Goal: Task Accomplishment & Management: Manage account settings

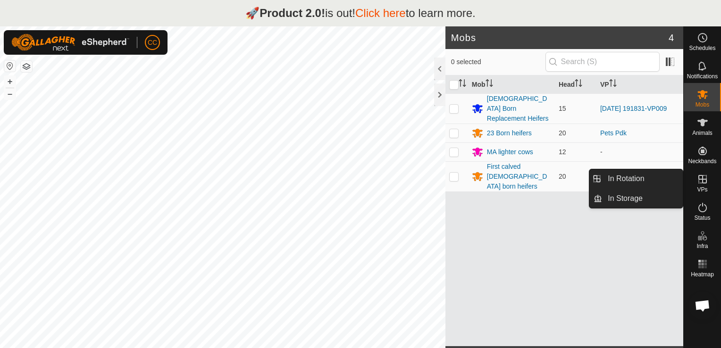
click at [703, 180] on icon at bounding box center [702, 179] width 11 height 11
click at [646, 176] on link "In Rotation" at bounding box center [642, 178] width 81 height 19
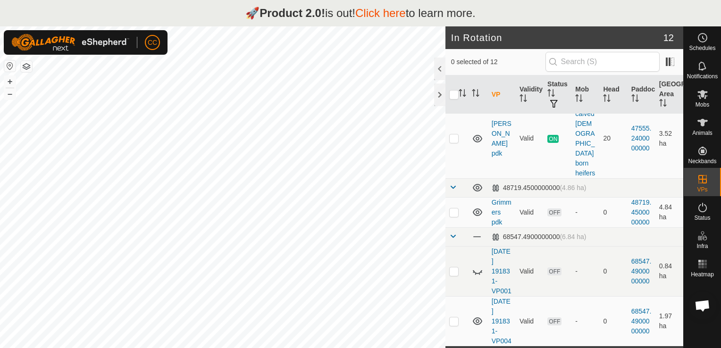
scroll to position [88, 0]
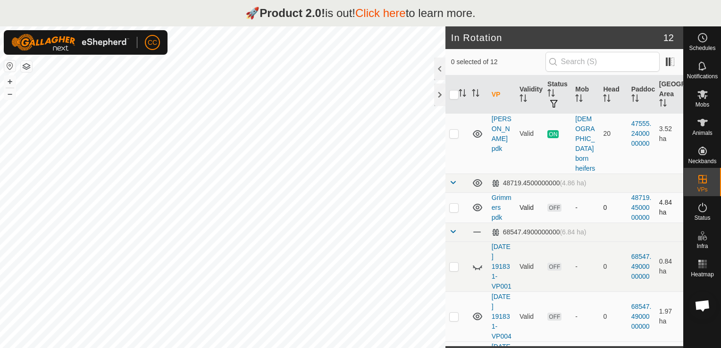
click at [454, 204] on p-checkbox at bounding box center [453, 208] width 9 height 8
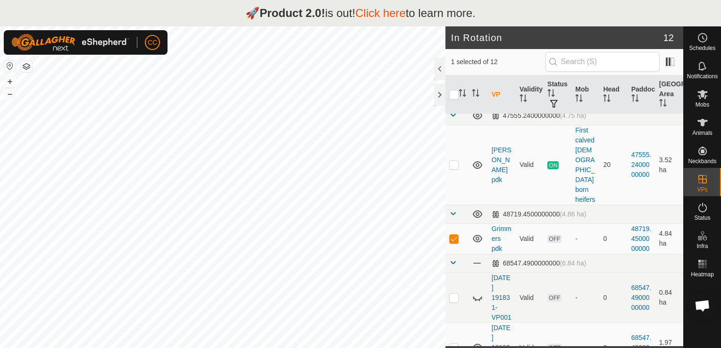
scroll to position [0, 0]
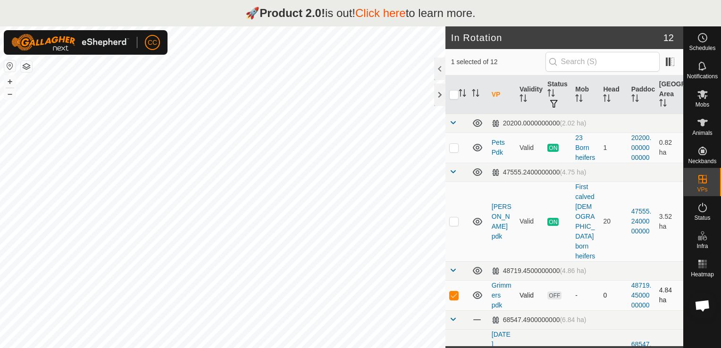
drag, startPoint x: 588, startPoint y: 292, endPoint x: 563, endPoint y: 302, distance: 26.6
click at [563, 302] on td "OFF" at bounding box center [557, 295] width 28 height 30
click at [454, 291] on p-checkbox at bounding box center [453, 295] width 9 height 8
checkbox input "false"
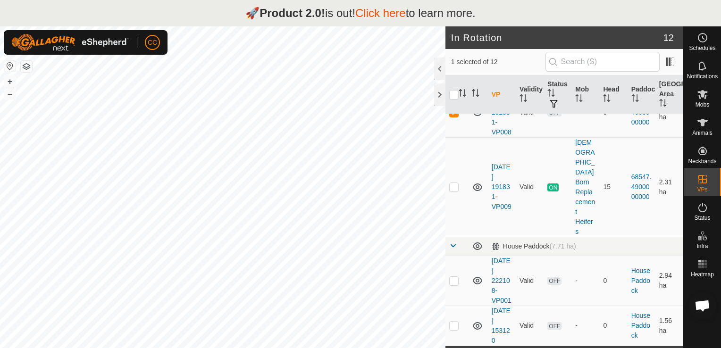
scroll to position [530, 0]
click at [661, 348] on html "🚀 Product 2.0! is out! Click here to learn more. CC Schedules Notifications Mob…" at bounding box center [360, 174] width 721 height 348
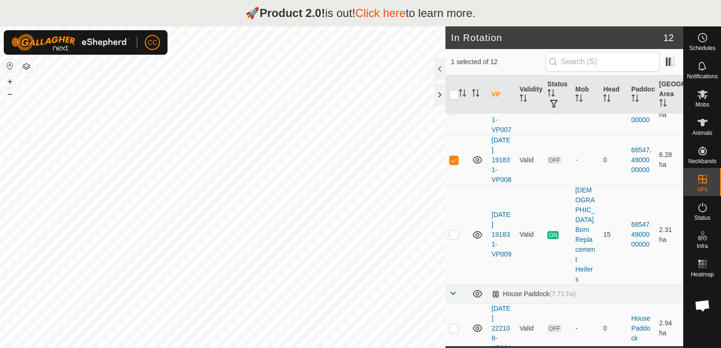
scroll to position [443, 0]
click at [670, 60] on span at bounding box center [669, 61] width 15 height 15
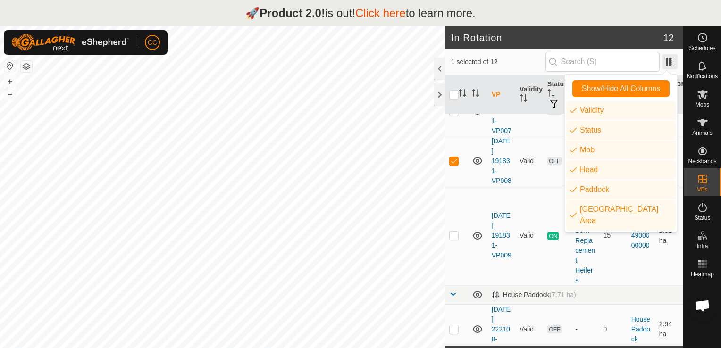
click at [670, 60] on span at bounding box center [669, 61] width 15 height 15
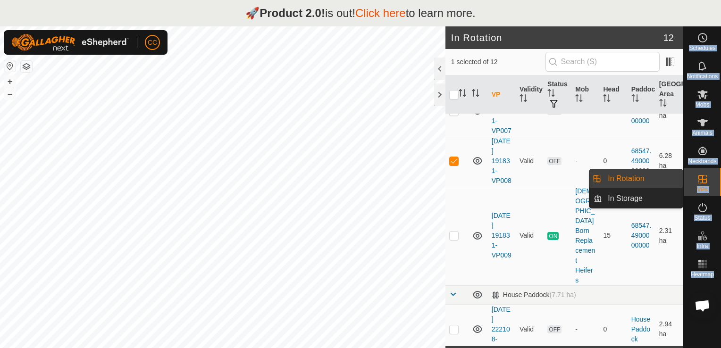
drag, startPoint x: 720, startPoint y: 320, endPoint x: 722, endPoint y: 340, distance: 19.4
click at [720, 340] on html "🚀 Product 2.0! is out! Click here to learn more. CC Schedules Notifications Mob…" at bounding box center [360, 174] width 721 height 348
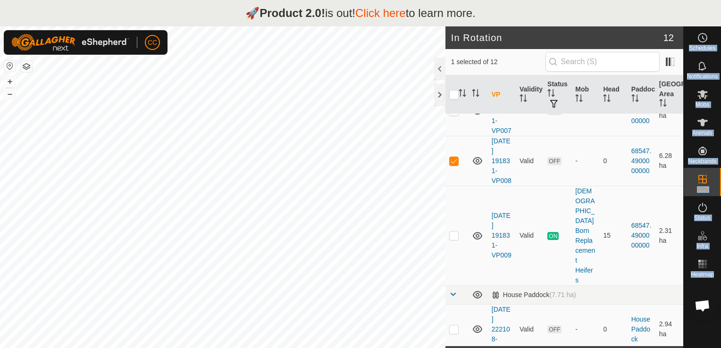
drag, startPoint x: 722, startPoint y: 340, endPoint x: 689, endPoint y: 339, distance: 33.5
click at [689, 339] on div at bounding box center [701, 313] width 37 height 65
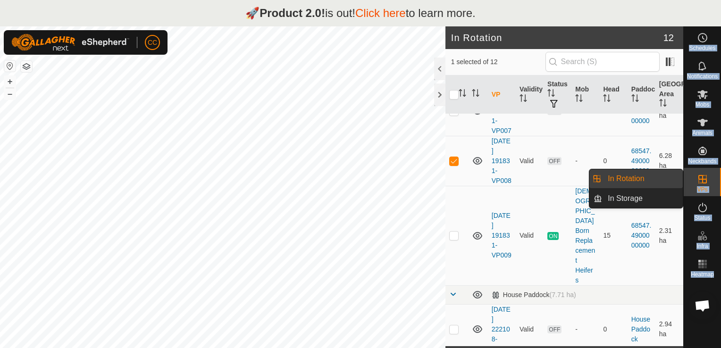
click at [656, 176] on link "In Rotation" at bounding box center [642, 178] width 81 height 19
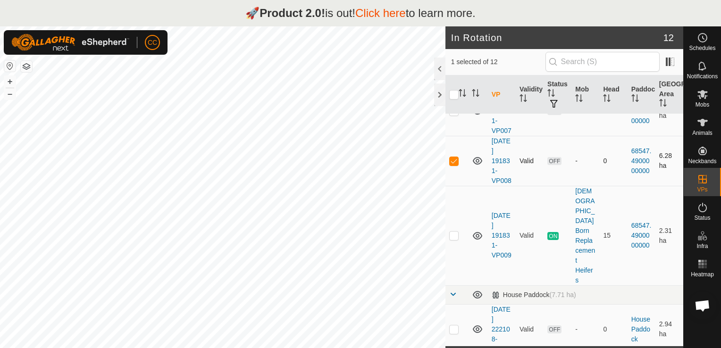
click at [453, 165] on p-checkbox at bounding box center [453, 161] width 9 height 8
checkbox input "true"
click at [438, 93] on div at bounding box center [439, 94] width 11 height 23
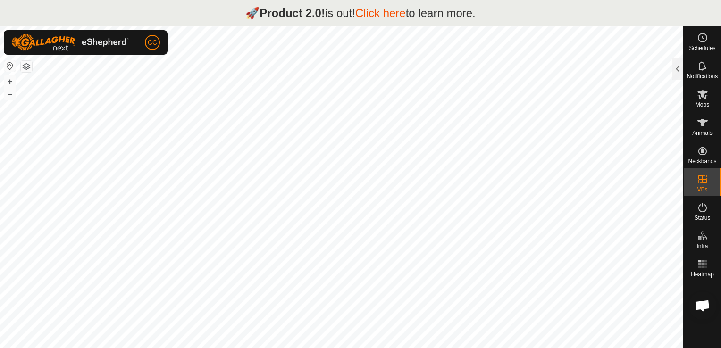
click at [378, 15] on link "Click here" at bounding box center [380, 13] width 50 height 13
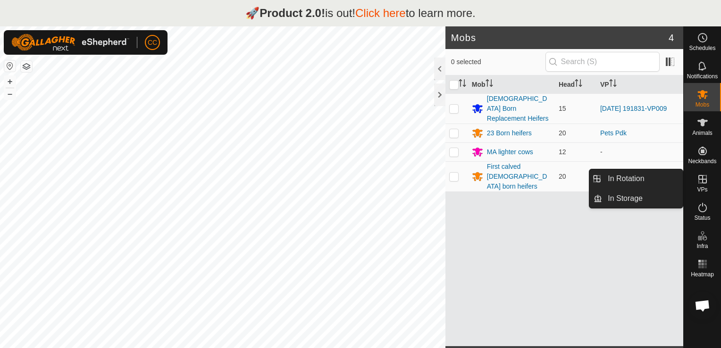
click at [704, 180] on icon at bounding box center [702, 179] width 11 height 11
click at [645, 175] on link "In Rotation" at bounding box center [642, 178] width 81 height 19
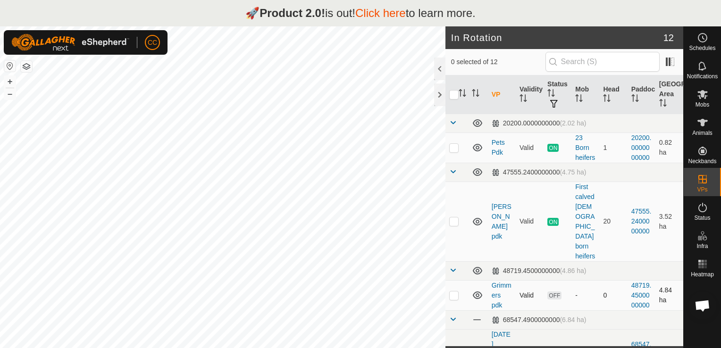
checkbox input "true"
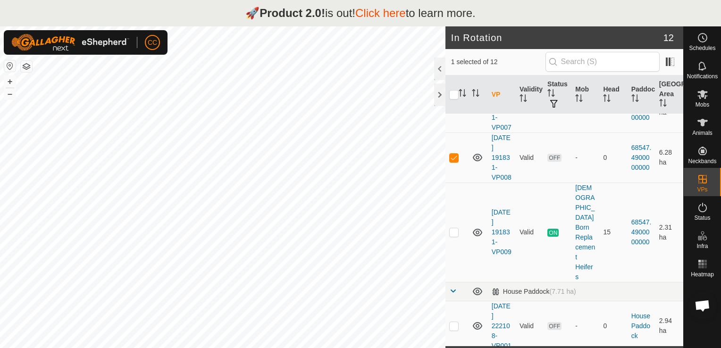
scroll to position [449, 0]
click at [122, 13] on div "🚀 Product 2.0! is out! Click here to learn more." at bounding box center [360, 13] width 721 height 26
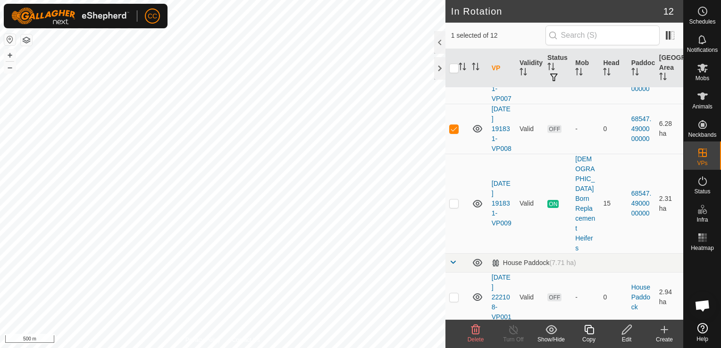
click at [590, 333] on icon at bounding box center [589, 329] width 12 height 11
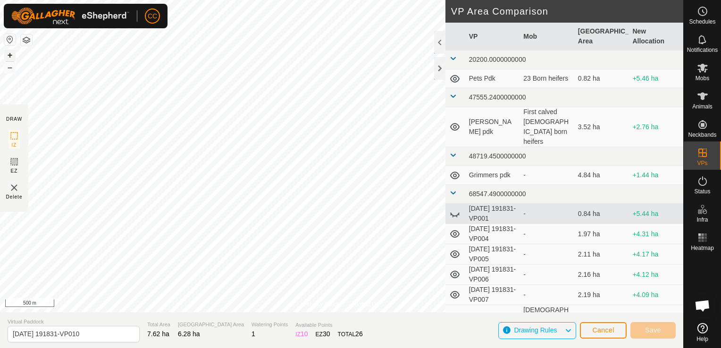
click at [10, 58] on button "+" at bounding box center [9, 55] width 11 height 11
click at [10, 55] on button "+" at bounding box center [9, 55] width 11 height 11
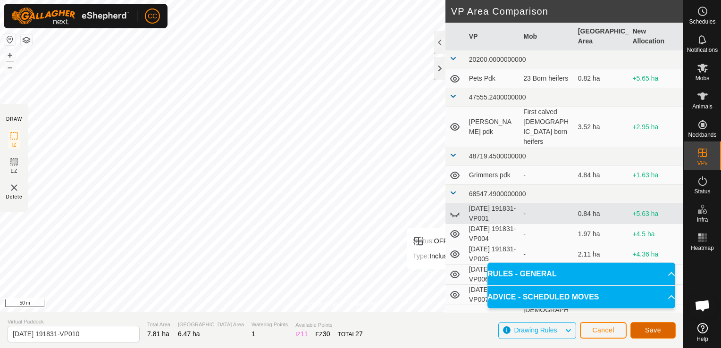
click at [649, 329] on span "Save" at bounding box center [653, 330] width 16 height 8
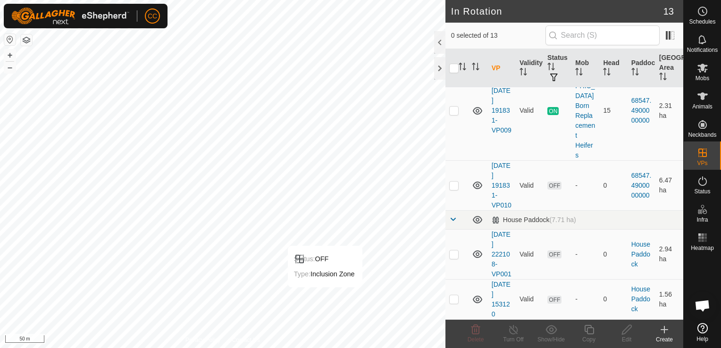
scroll to position [558, 0]
click at [455, 189] on p-checkbox at bounding box center [453, 186] width 9 height 8
checkbox input "true"
click at [587, 329] on icon at bounding box center [588, 329] width 9 height 9
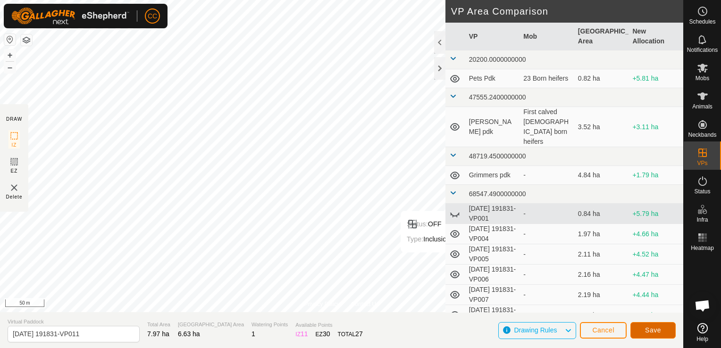
click at [651, 330] on span "Save" at bounding box center [653, 330] width 16 height 8
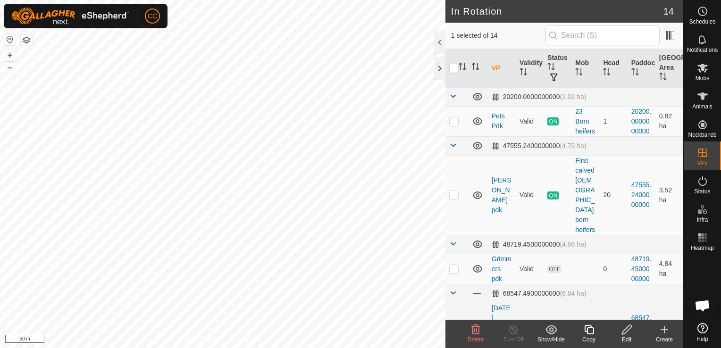
checkbox input "false"
checkbox input "true"
click at [590, 330] on icon at bounding box center [589, 329] width 12 height 11
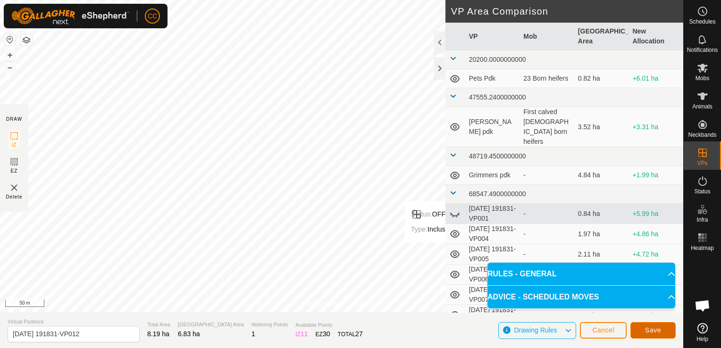
click at [650, 333] on span "Save" at bounding box center [653, 330] width 16 height 8
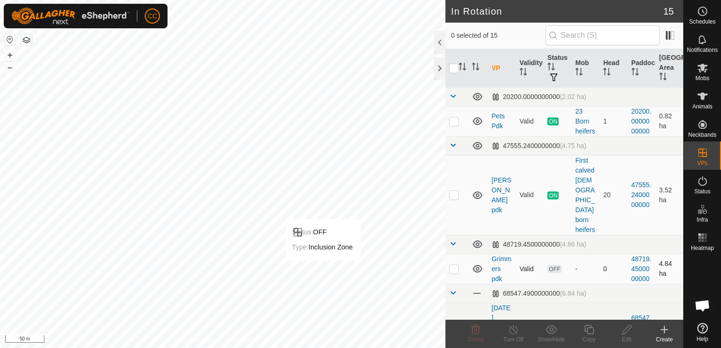
click at [455, 265] on p-checkbox at bounding box center [453, 269] width 9 height 8
click at [474, 330] on icon at bounding box center [475, 329] width 9 height 9
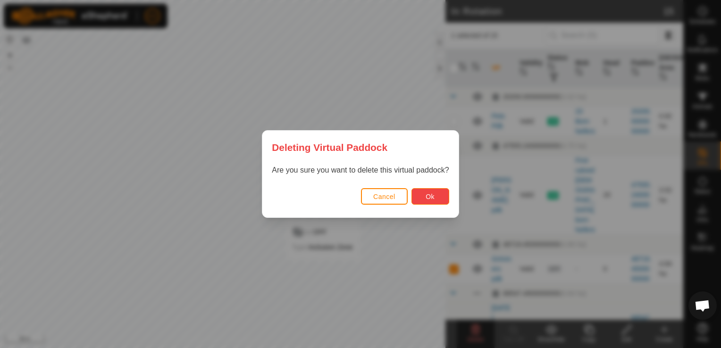
click at [432, 195] on span "Ok" at bounding box center [429, 197] width 9 height 8
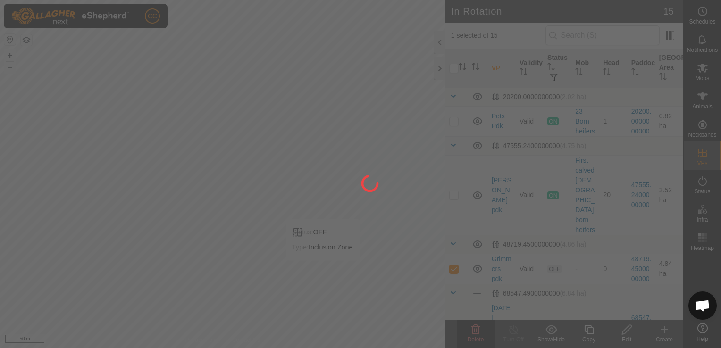
checkbox input "false"
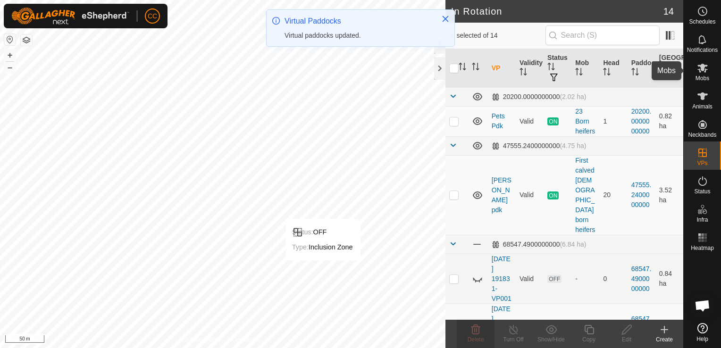
click at [703, 75] on span "Mobs" at bounding box center [702, 78] width 14 height 6
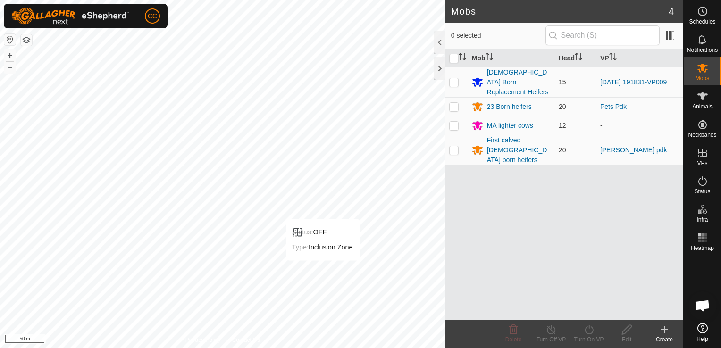
click at [501, 73] on div "[DEMOGRAPHIC_DATA] Born Replacement Heifers" at bounding box center [519, 82] width 64 height 30
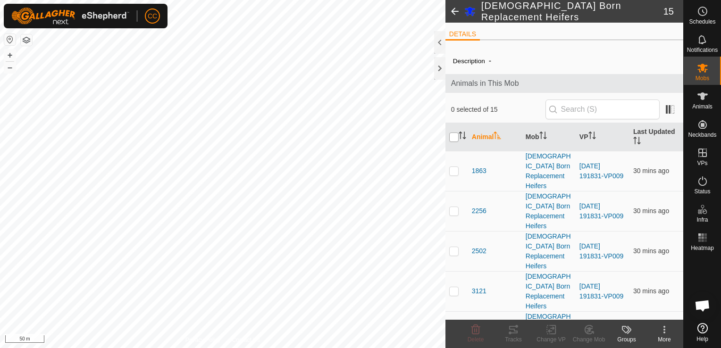
click at [454, 136] on input "checkbox" at bounding box center [453, 137] width 9 height 9
checkbox input "true"
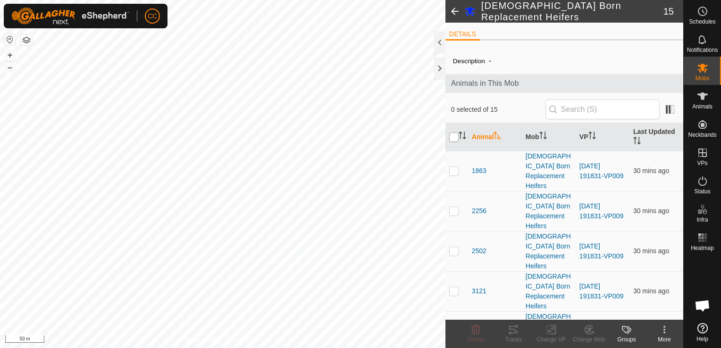
checkbox input "true"
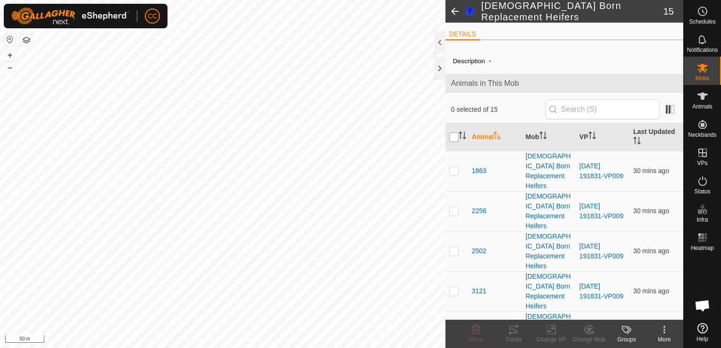
checkbox input "true"
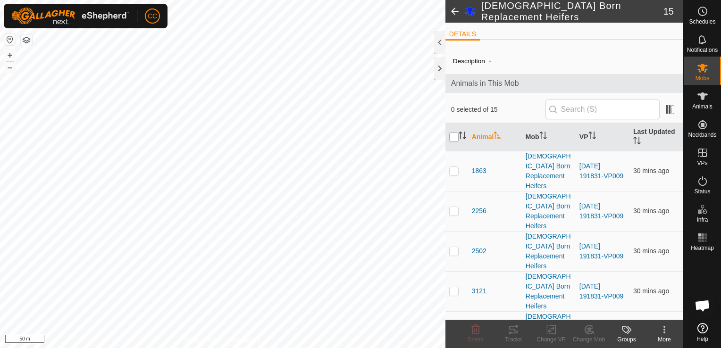
checkbox input "true"
click at [548, 332] on icon at bounding box center [551, 329] width 12 height 11
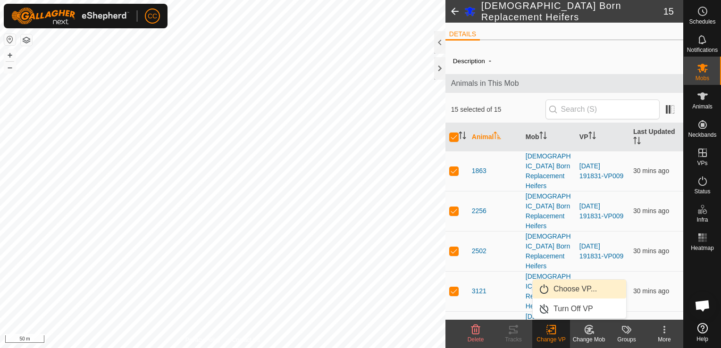
click at [567, 288] on link "Choose VP..." at bounding box center [578, 289] width 93 height 19
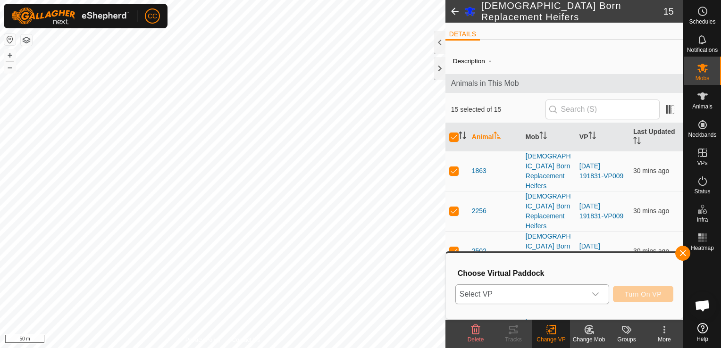
click at [599, 295] on icon "dropdown trigger" at bounding box center [595, 295] width 8 height 8
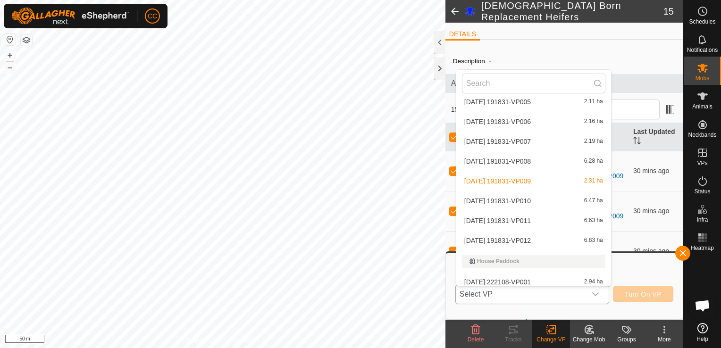
scroll to position [155, 0]
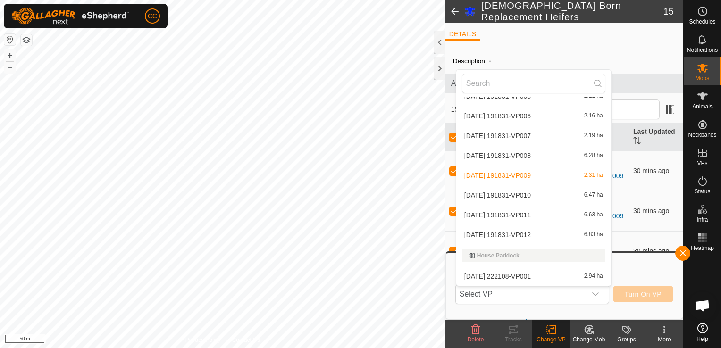
click at [612, 242] on link "[DATE] 191831-VP009" at bounding box center [601, 250] width 44 height 17
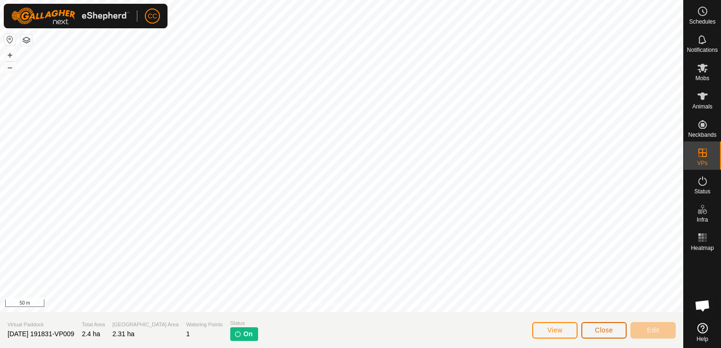
click at [600, 332] on span "Close" at bounding box center [604, 330] width 18 height 8
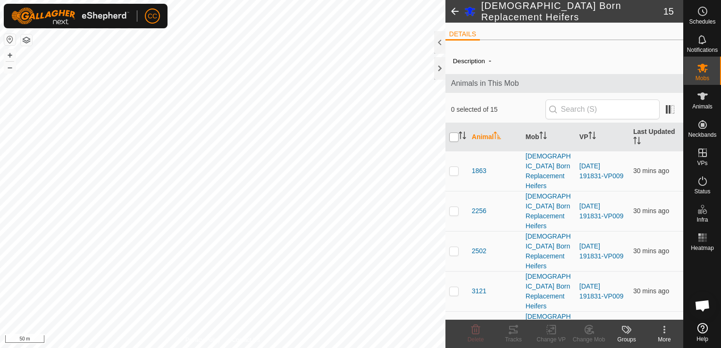
click at [453, 139] on input "checkbox" at bounding box center [453, 137] width 9 height 9
checkbox input "true"
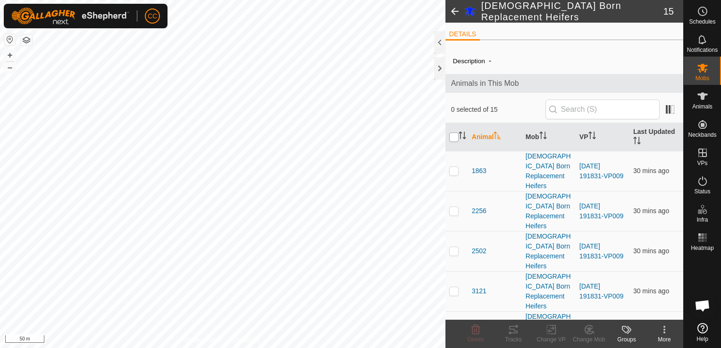
checkbox input "true"
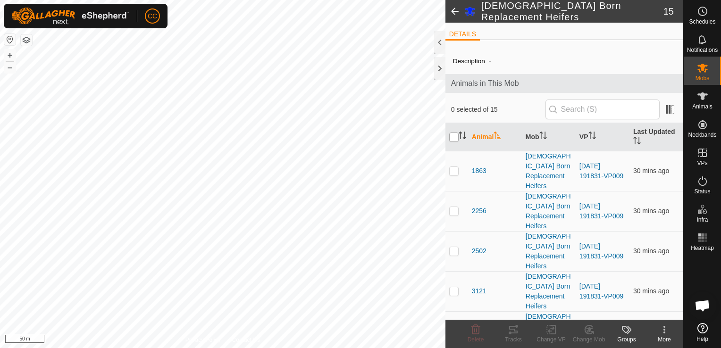
checkbox input "true"
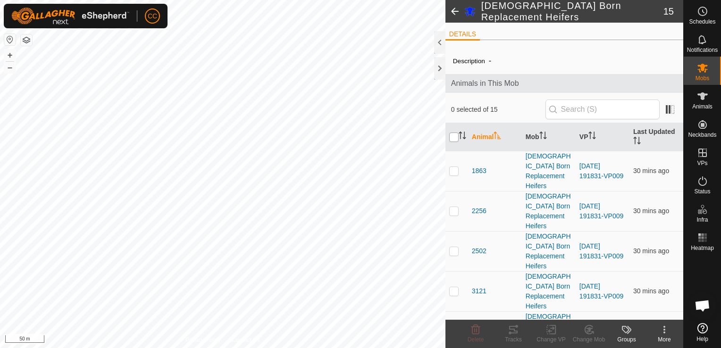
checkbox input "true"
click at [550, 327] on icon at bounding box center [551, 329] width 12 height 11
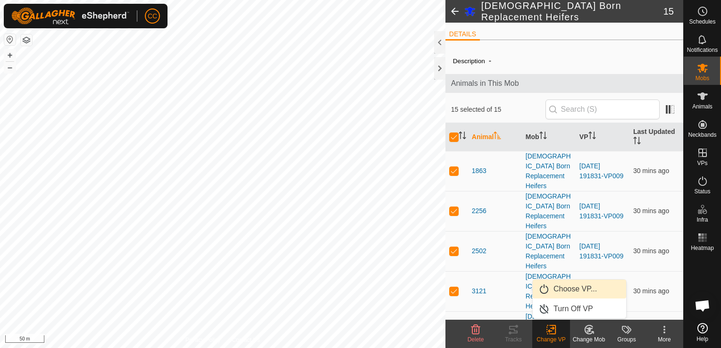
click at [566, 290] on link "Choose VP..." at bounding box center [578, 289] width 93 height 19
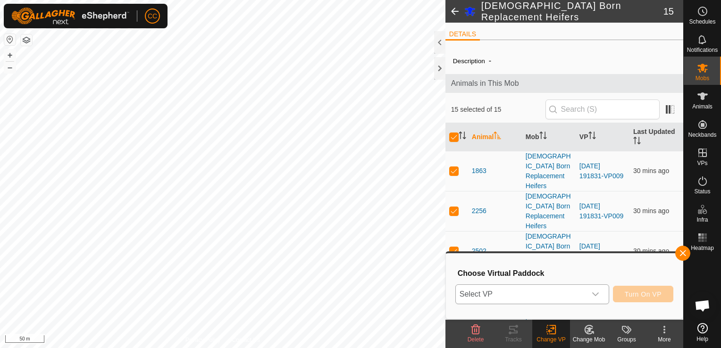
click at [598, 291] on icon "dropdown trigger" at bounding box center [595, 295] width 8 height 8
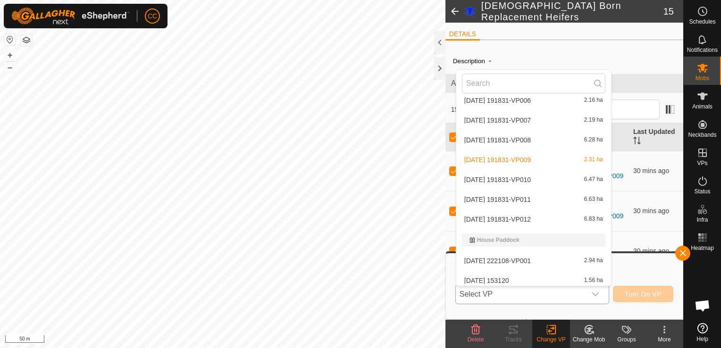
scroll to position [171, 0]
click at [530, 179] on li "[DATE] 191831-VP010 6.47 ha" at bounding box center [533, 178] width 155 height 19
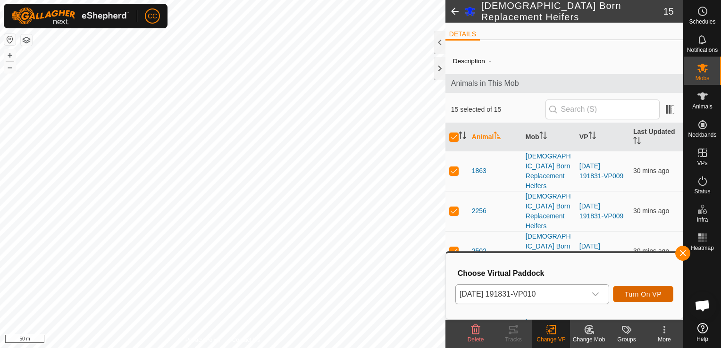
click at [635, 293] on span "Turn On VP" at bounding box center [642, 295] width 37 height 8
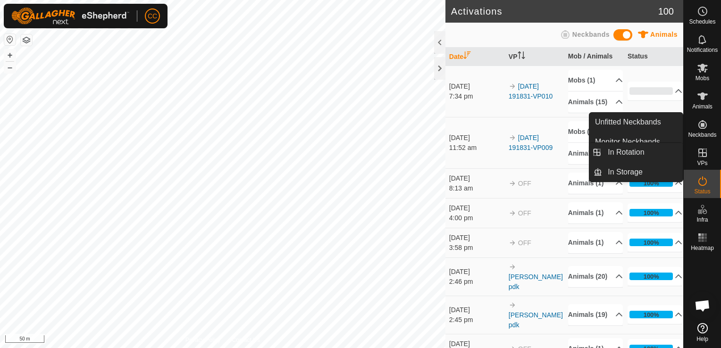
click at [702, 154] on icon at bounding box center [702, 153] width 8 height 8
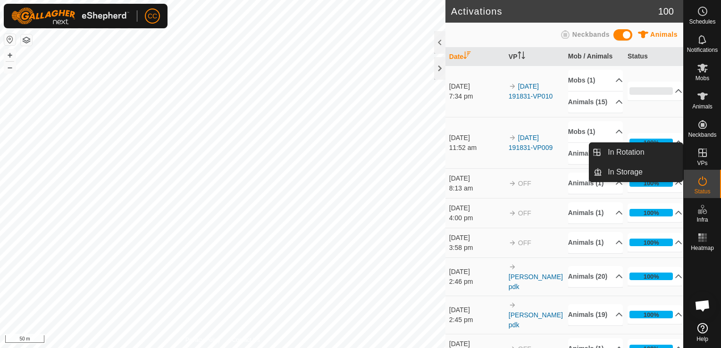
click at [702, 154] on icon at bounding box center [702, 153] width 8 height 8
click at [645, 151] on link "In Rotation" at bounding box center [642, 152] width 81 height 19
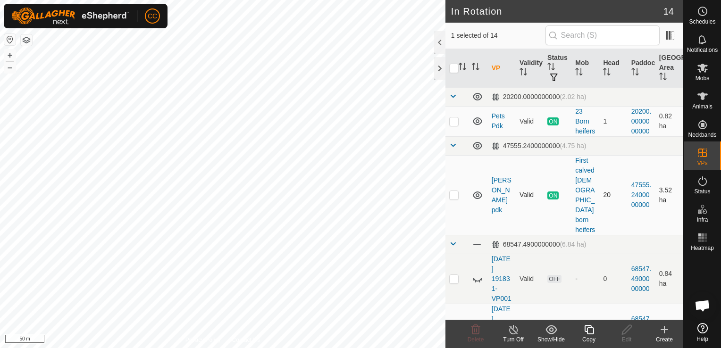
checkbox input "true"
checkbox input "false"
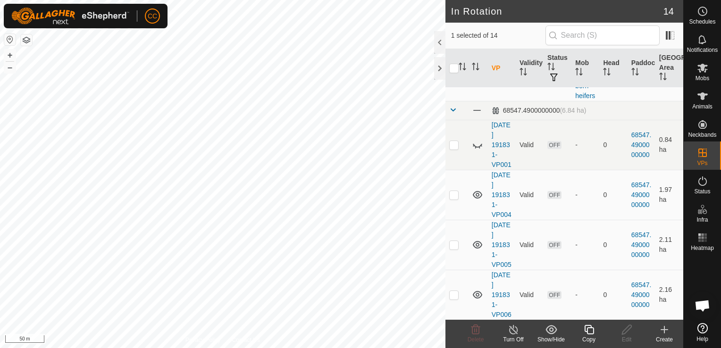
scroll to position [136, 0]
click at [452, 139] on p-checkbox at bounding box center [453, 143] width 9 height 8
checkbox input "false"
click at [452, 140] on p-checkbox at bounding box center [453, 143] width 9 height 8
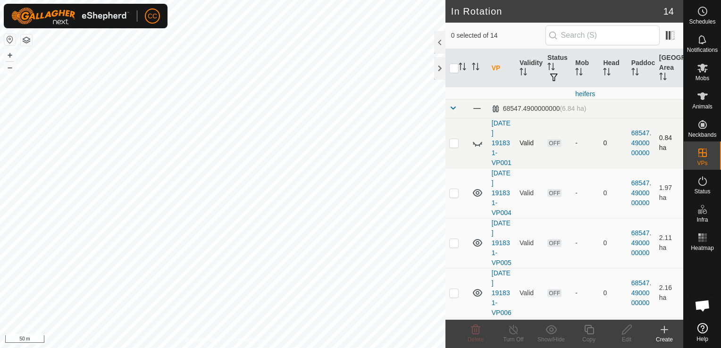
checkbox input "true"
click at [478, 138] on icon at bounding box center [477, 142] width 11 height 11
click at [453, 197] on p-checkbox at bounding box center [453, 193] width 9 height 8
checkbox input "true"
click at [453, 247] on p-checkbox at bounding box center [453, 243] width 9 height 8
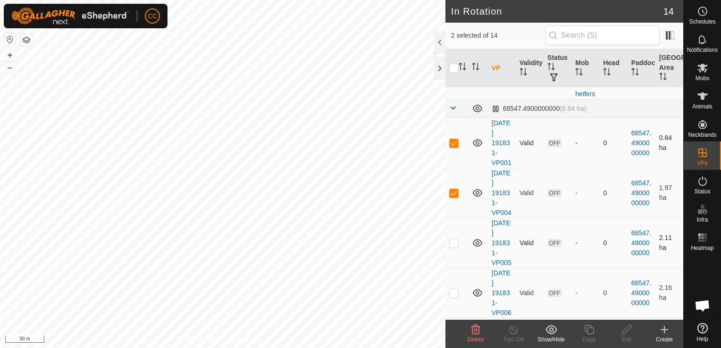
checkbox input "true"
click at [451, 297] on p-checkbox at bounding box center [453, 293] width 9 height 8
checkbox input "true"
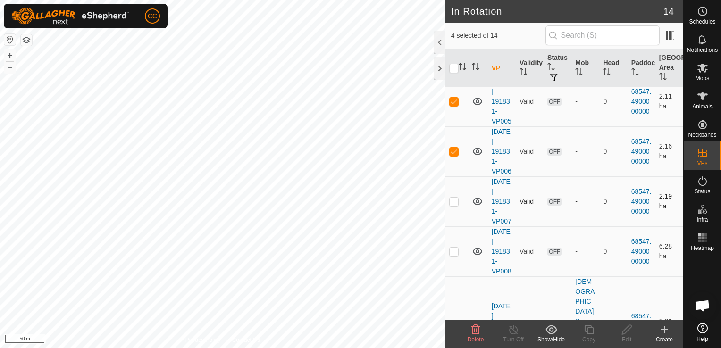
click at [452, 205] on p-checkbox at bounding box center [453, 202] width 9 height 8
checkbox input "true"
click at [453, 255] on p-checkbox at bounding box center [453, 252] width 9 height 8
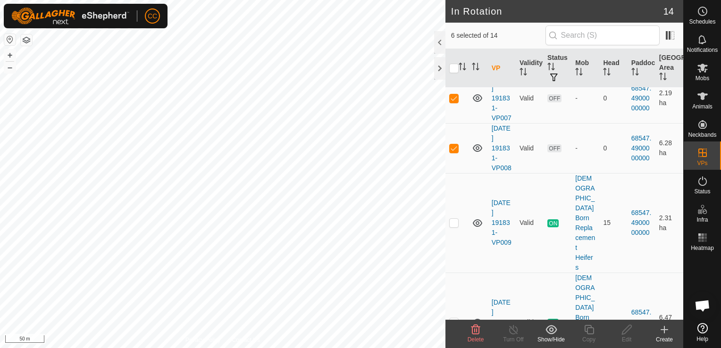
scroll to position [393, 0]
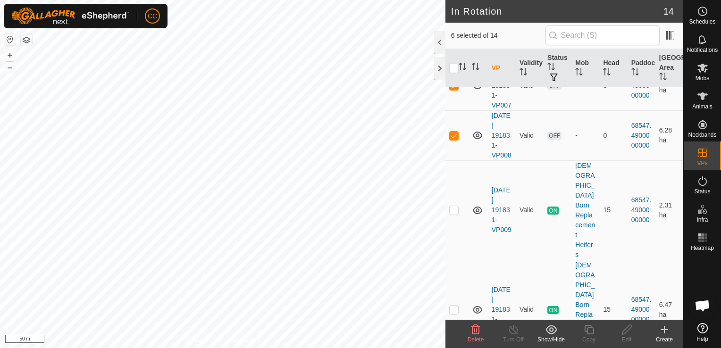
click at [474, 333] on icon at bounding box center [475, 329] width 11 height 11
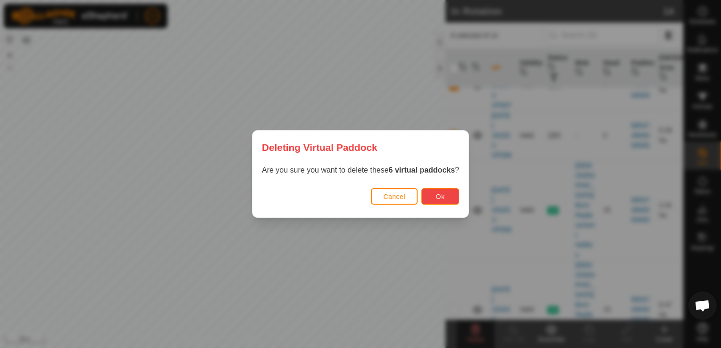
click at [441, 198] on span "Ok" at bounding box center [440, 197] width 9 height 8
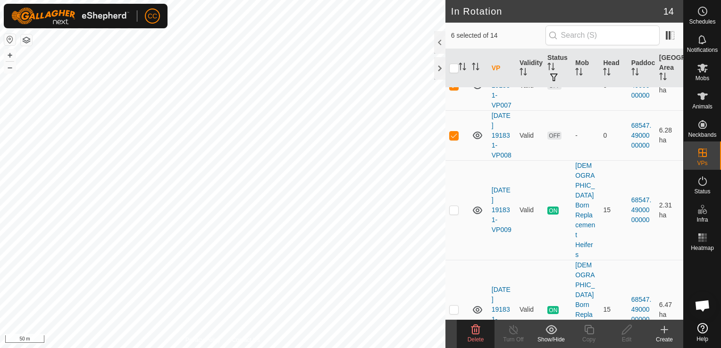
click at [474, 330] on icon at bounding box center [475, 329] width 9 height 9
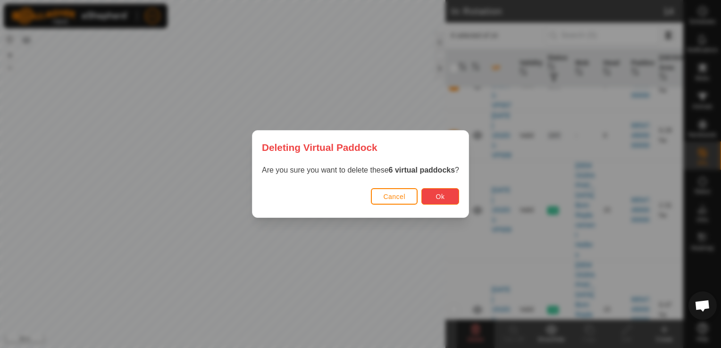
click at [441, 197] on span "Ok" at bounding box center [440, 197] width 9 height 8
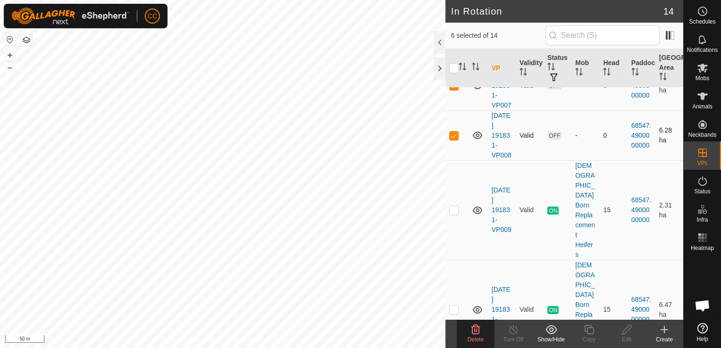
click at [453, 139] on p-checkbox at bounding box center [453, 136] width 9 height 8
checkbox input "false"
click at [474, 327] on icon at bounding box center [475, 329] width 9 height 9
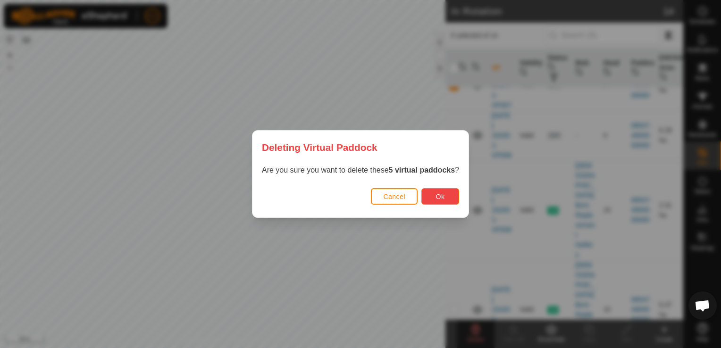
click at [436, 200] on span "Ok" at bounding box center [440, 197] width 9 height 8
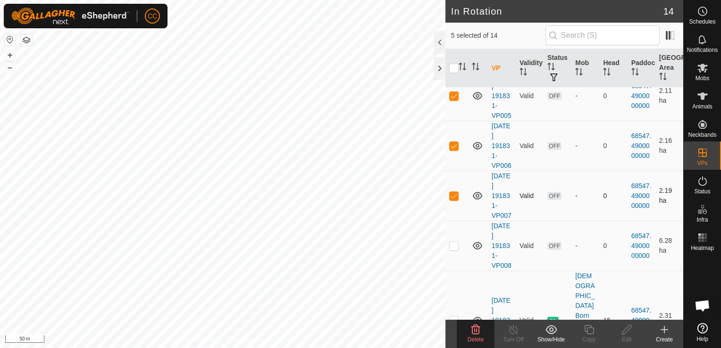
scroll to position [322, 0]
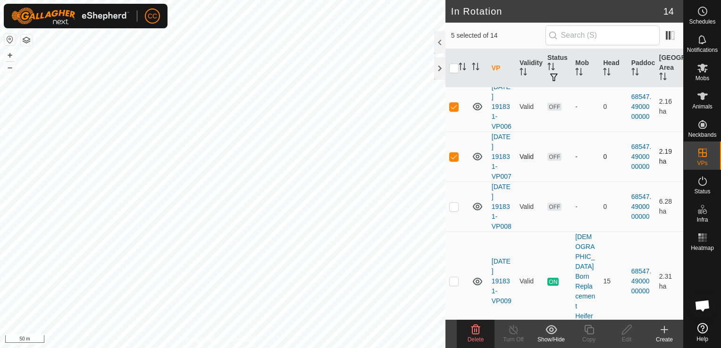
click at [454, 160] on p-checkbox at bounding box center [453, 157] width 9 height 8
checkbox input "false"
click at [473, 329] on icon at bounding box center [475, 329] width 11 height 11
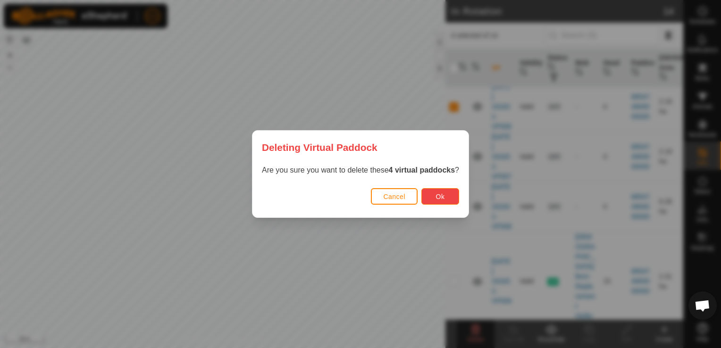
click at [433, 190] on button "Ok" at bounding box center [440, 196] width 38 height 17
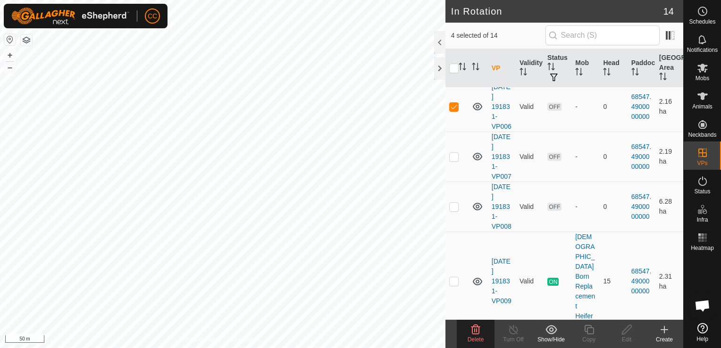
scroll to position [0, 0]
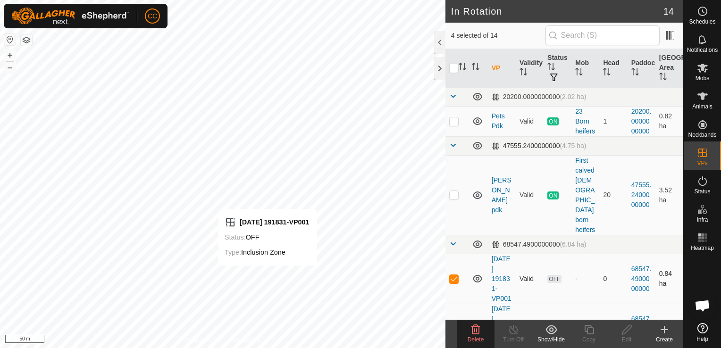
checkbox input "false"
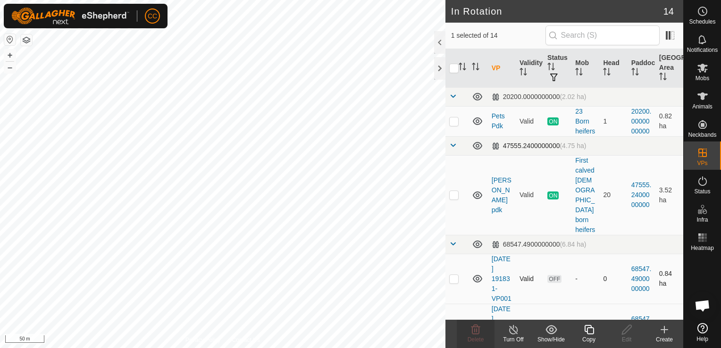
checkbox input "true"
checkbox input "false"
click at [472, 330] on icon at bounding box center [475, 329] width 9 height 9
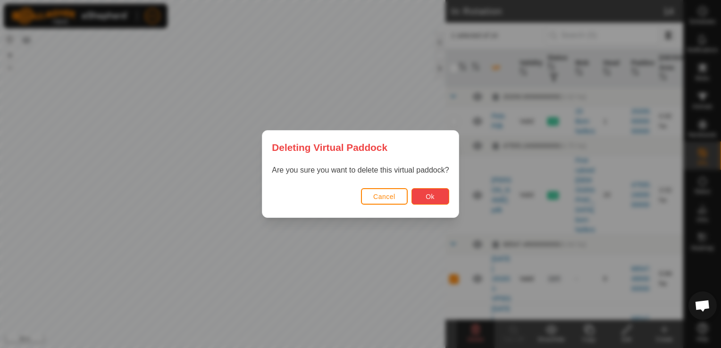
click at [422, 193] on button "Ok" at bounding box center [430, 196] width 38 height 17
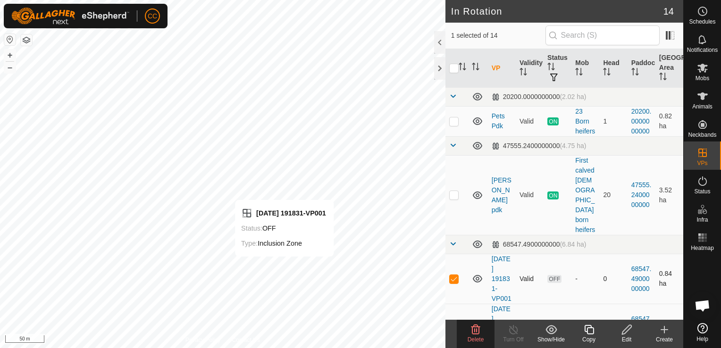
checkbox input "false"
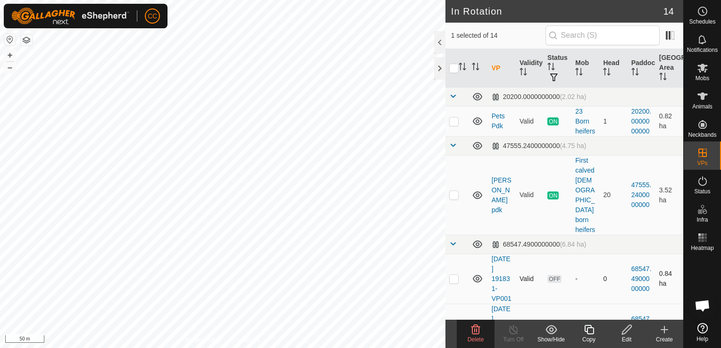
checkbox input "false"
checkbox input "true"
checkbox input "false"
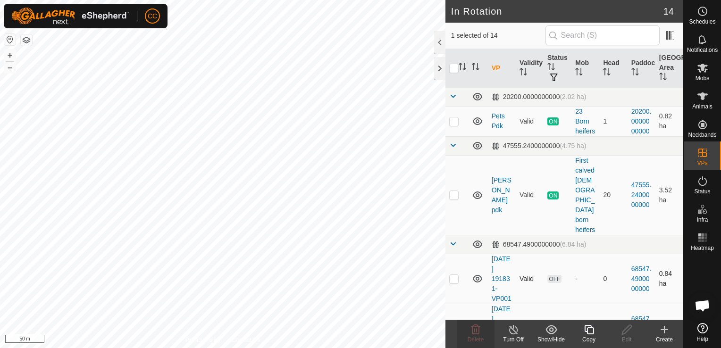
checkbox input "false"
checkbox input "true"
checkbox input "false"
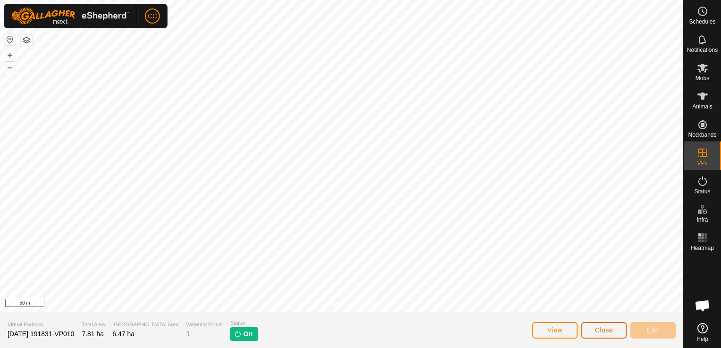
click at [607, 331] on span "Close" at bounding box center [604, 330] width 18 height 8
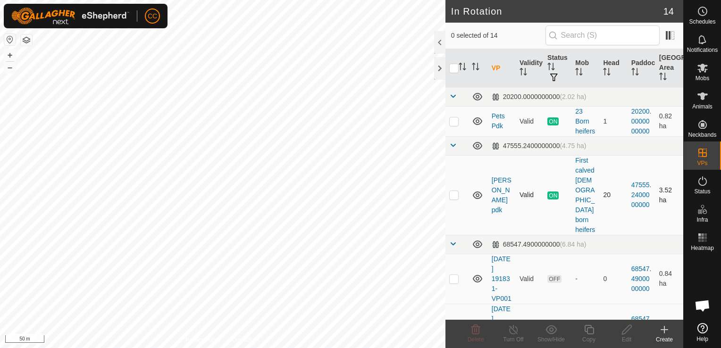
checkbox input "true"
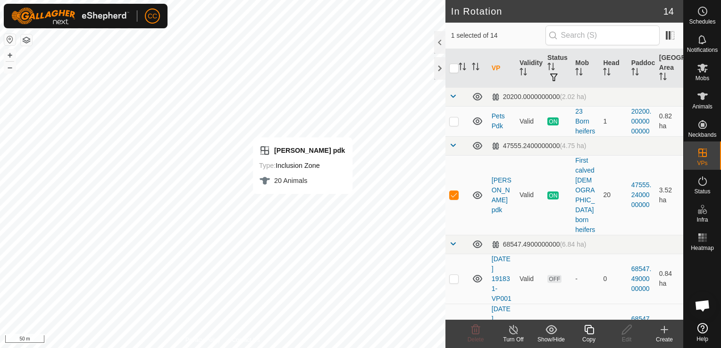
click at [587, 330] on icon at bounding box center [588, 329] width 9 height 9
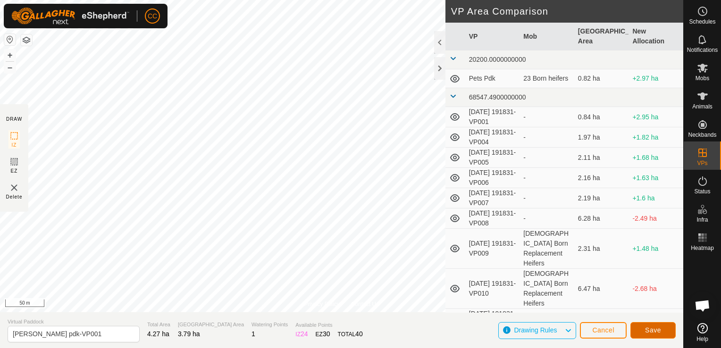
click at [641, 332] on button "Save" at bounding box center [652, 330] width 45 height 17
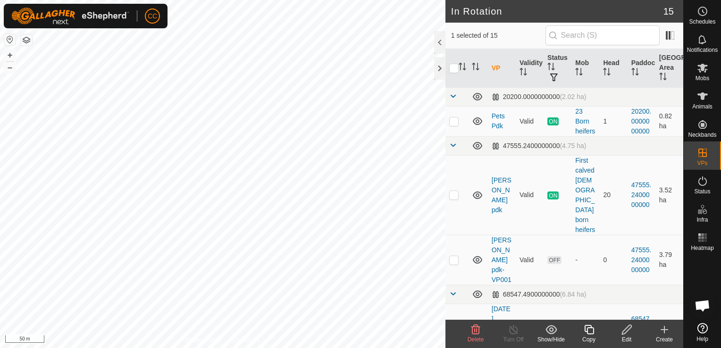
click at [474, 331] on icon at bounding box center [475, 329] width 9 height 9
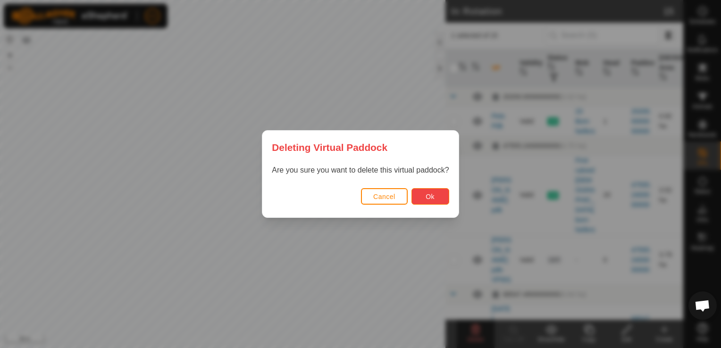
click at [432, 195] on span "Ok" at bounding box center [429, 197] width 9 height 8
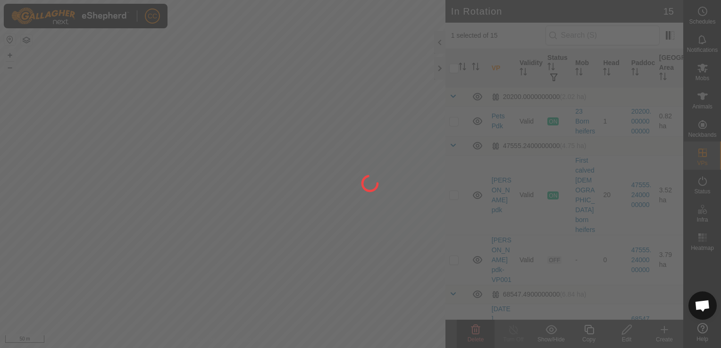
checkbox input "false"
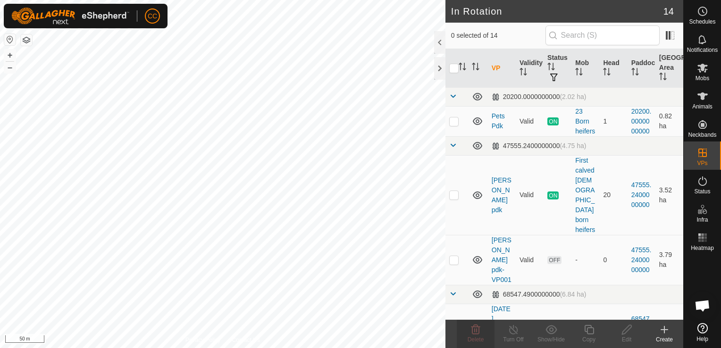
checkbox input "true"
click at [477, 332] on icon at bounding box center [475, 329] width 11 height 11
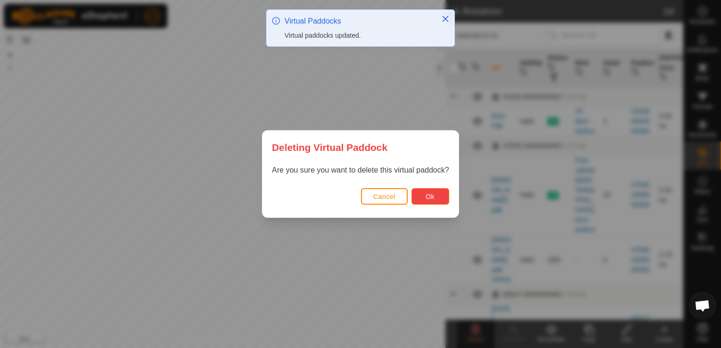
click at [425, 196] on span "Ok" at bounding box center [429, 197] width 9 height 8
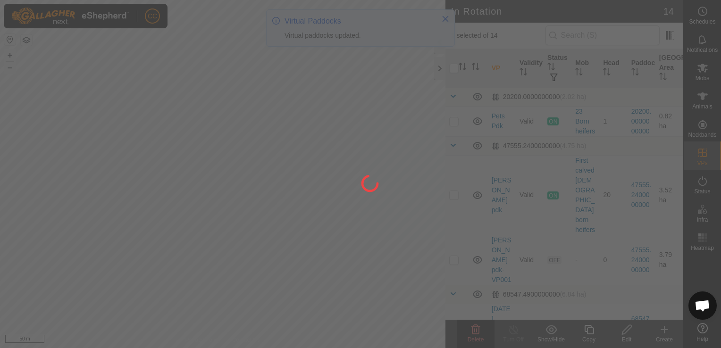
checkbox input "false"
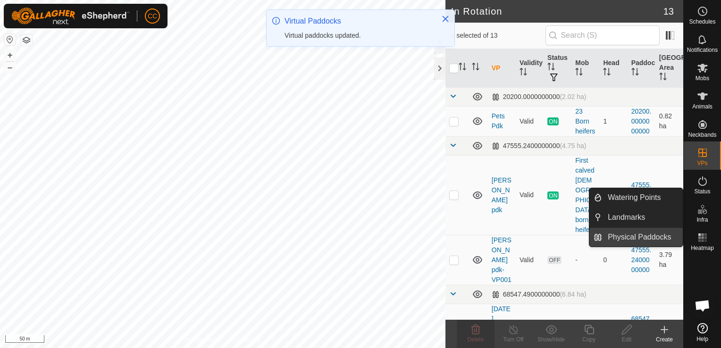
click at [638, 237] on link "Physical Paddocks" at bounding box center [642, 237] width 81 height 19
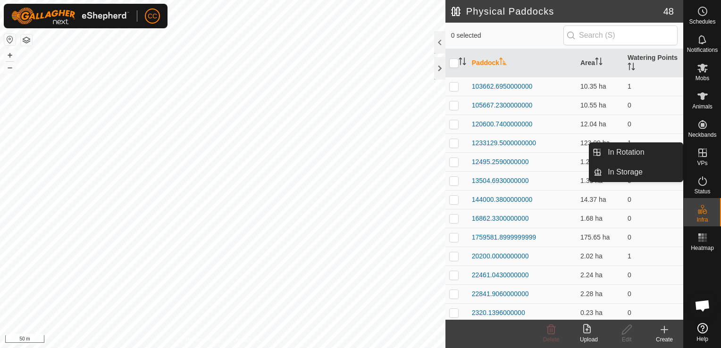
click at [704, 158] on icon at bounding box center [702, 152] width 11 height 11
click at [632, 150] on link "In Rotation" at bounding box center [642, 152] width 81 height 19
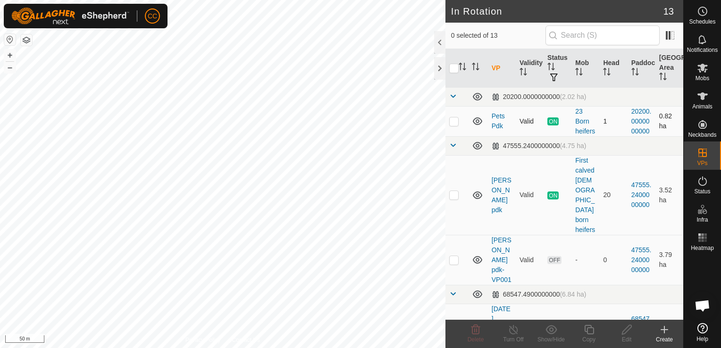
checkbox input "true"
click at [590, 333] on icon at bounding box center [588, 329] width 9 height 9
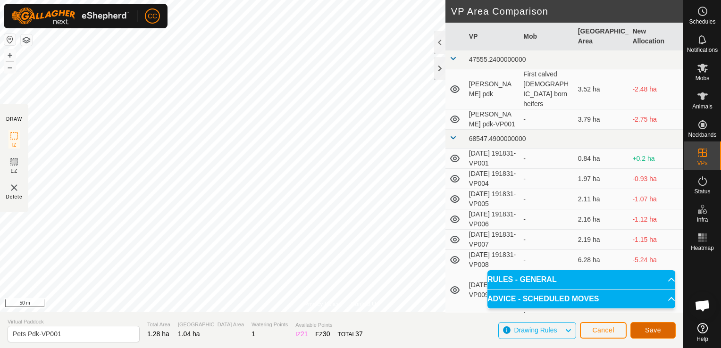
click at [641, 329] on button "Save" at bounding box center [652, 330] width 45 height 17
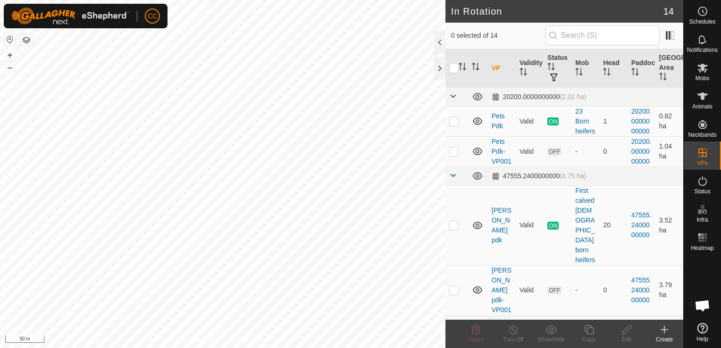
checkbox input "true"
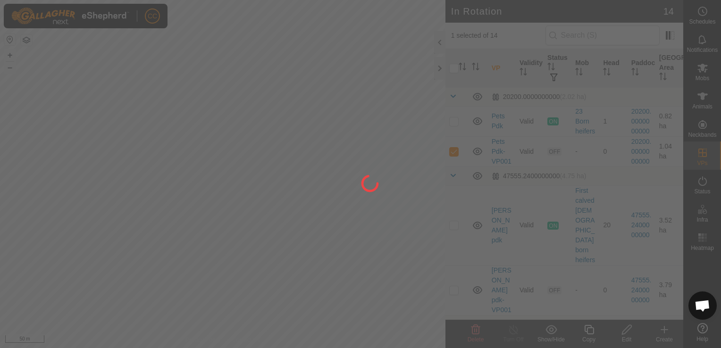
click at [588, 325] on div at bounding box center [360, 174] width 721 height 348
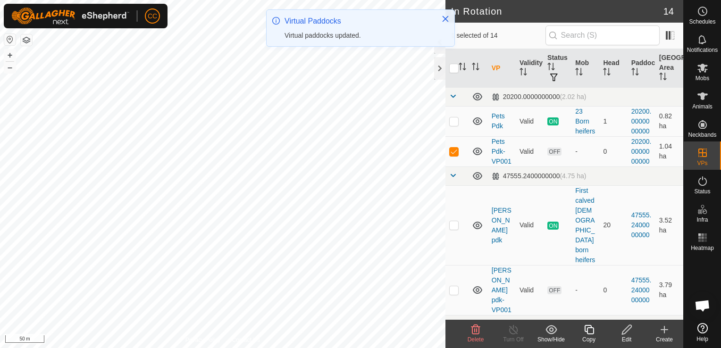
click at [588, 325] on icon at bounding box center [588, 329] width 9 height 9
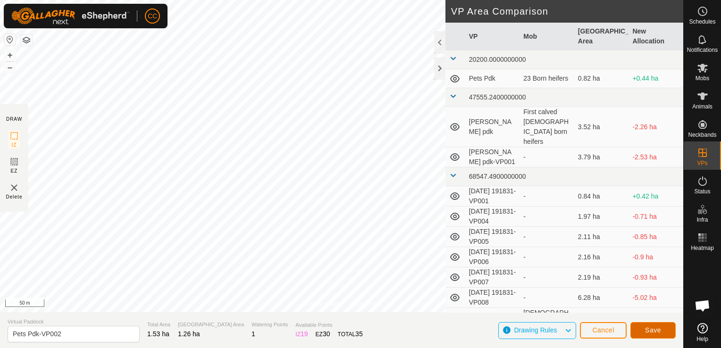
click at [650, 331] on span "Save" at bounding box center [653, 330] width 16 height 8
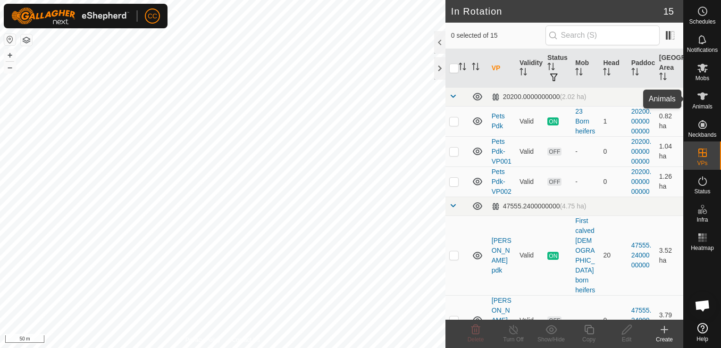
click at [702, 99] on icon at bounding box center [702, 96] width 10 height 8
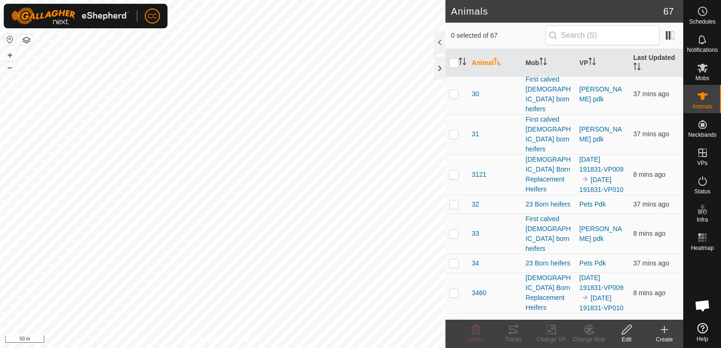
scroll to position [844, 0]
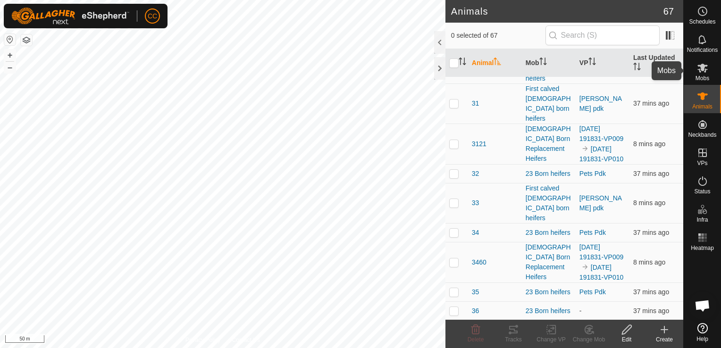
click at [707, 71] on icon at bounding box center [702, 67] width 11 height 11
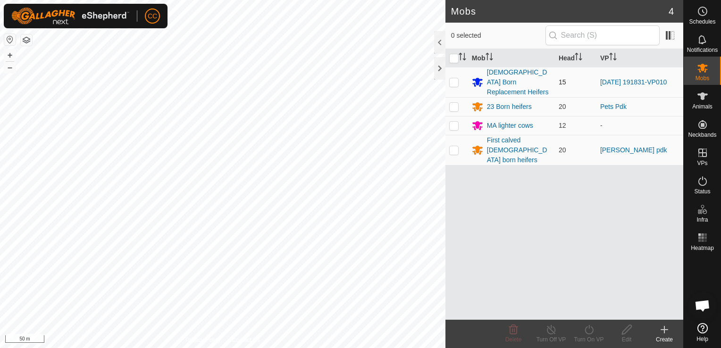
click at [455, 78] on p-checkbox at bounding box center [453, 82] width 9 height 8
checkbox input "true"
click at [330, 0] on html "🚀 Product 2.0! is out! Click here to learn more. CC Schedules Notifications Mob…" at bounding box center [360, 174] width 721 height 348
click at [284, 0] on html "🚀 Product 2.0! is out! Click here to learn more. CC Schedules Notifications Mob…" at bounding box center [360, 174] width 721 height 348
click at [445, 65] on div "Mobs 4 1 selected Mob Head VP [DEMOGRAPHIC_DATA] Born Replacement Heifers 15 [D…" at bounding box center [341, 174] width 683 height 348
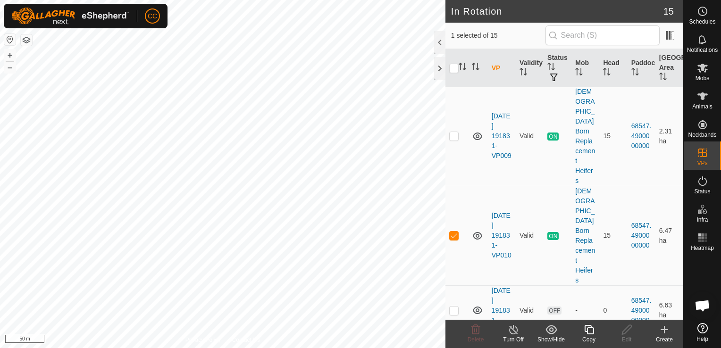
scroll to position [581, 0]
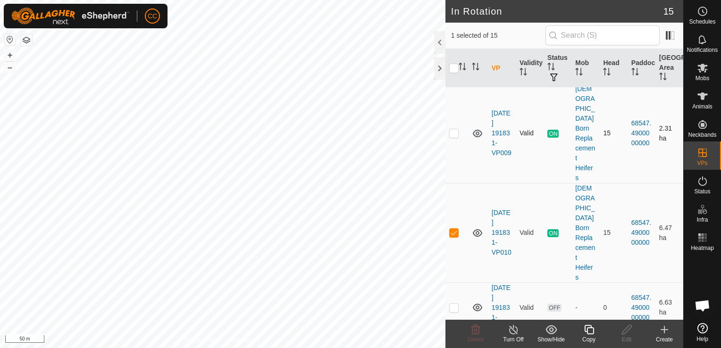
click at [452, 137] on p-checkbox at bounding box center [453, 133] width 9 height 8
checkbox input "false"
